Goal: Task Accomplishment & Management: Manage account settings

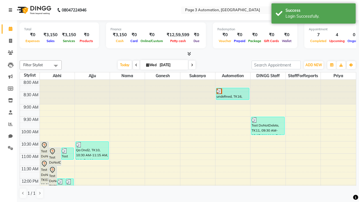
click at [11, 10] on icon at bounding box center [10, 10] width 3 height 4
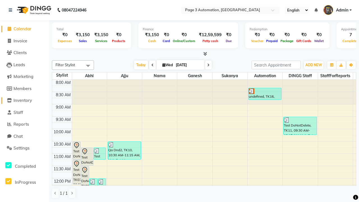
click at [24, 100] on span "Inventory" at bounding box center [22, 100] width 19 height 5
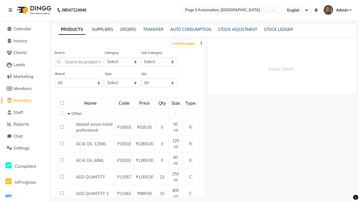
click at [103, 29] on link "SUPPLIERS" at bounding box center [102, 29] width 21 height 5
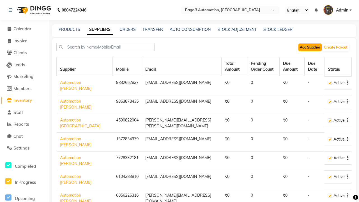
click at [310, 47] on button "Add Supplier" at bounding box center [309, 47] width 23 height 8
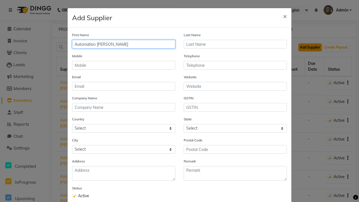
type input "Automation [PERSON_NAME]"
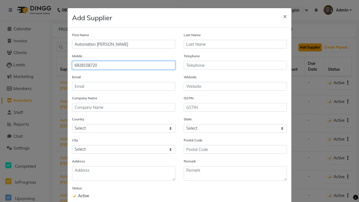
type input "6928158720"
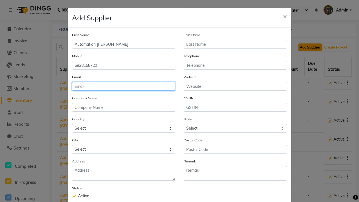
type input "[EMAIL_ADDRESS][DOMAIN_NAME]"
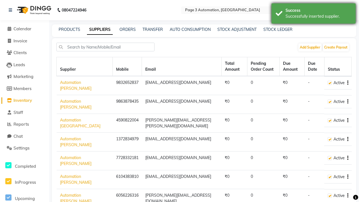
click at [313, 14] on div "Successfully inserted supplier." at bounding box center [318, 16] width 66 height 6
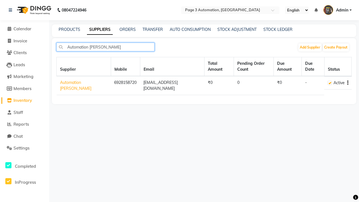
type input "Automation [PERSON_NAME]"
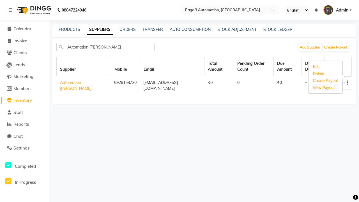
click at [324, 87] on link "View Payout" at bounding box center [324, 87] width 22 height 4
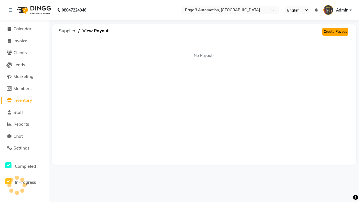
click at [335, 32] on link "Create Payout" at bounding box center [335, 32] width 26 height 8
select select "5770"
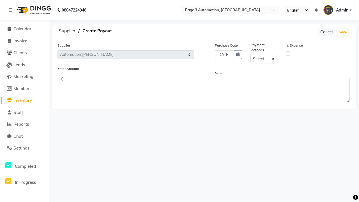
type input "692"
select select "1"
type input "692"
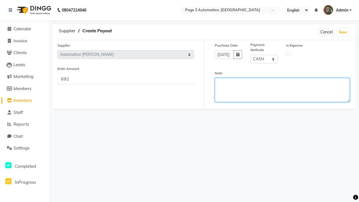
type textarea "This payout is created by automation"
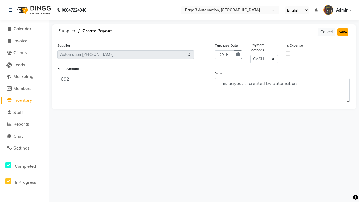
click at [343, 32] on button "Save" at bounding box center [342, 32] width 11 height 8
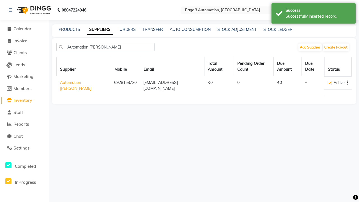
click at [313, 14] on div "Successfully inserted record." at bounding box center [318, 16] width 66 height 6
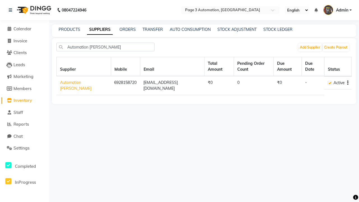
click at [347, 83] on icon "button" at bounding box center [347, 83] width 1 height 0
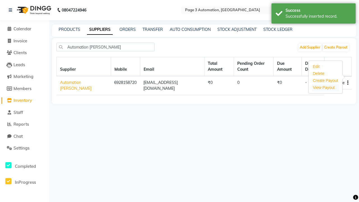
click at [324, 87] on link "View Payout" at bounding box center [324, 87] width 22 height 4
